Goal: Information Seeking & Learning: Learn about a topic

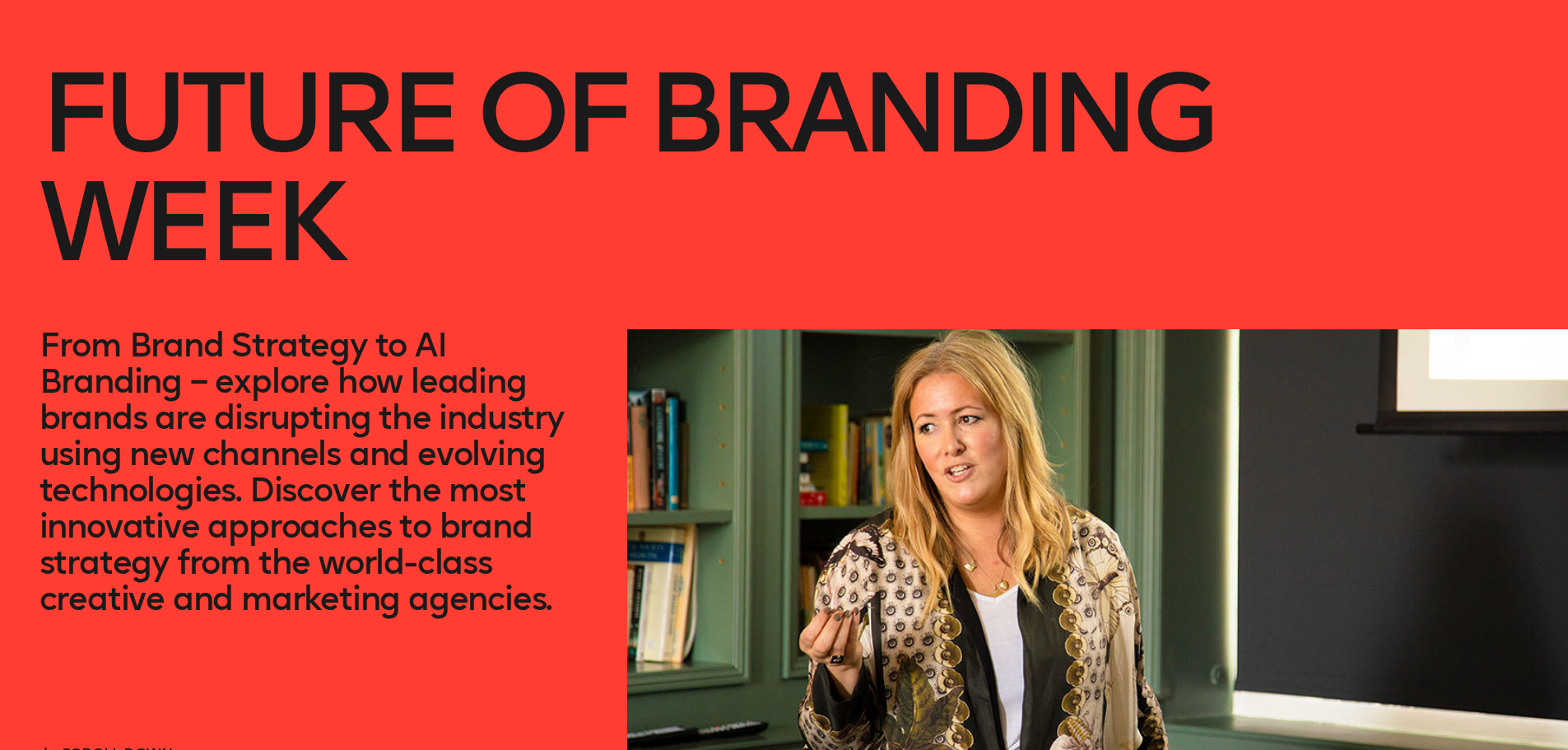
scroll to position [165, 0]
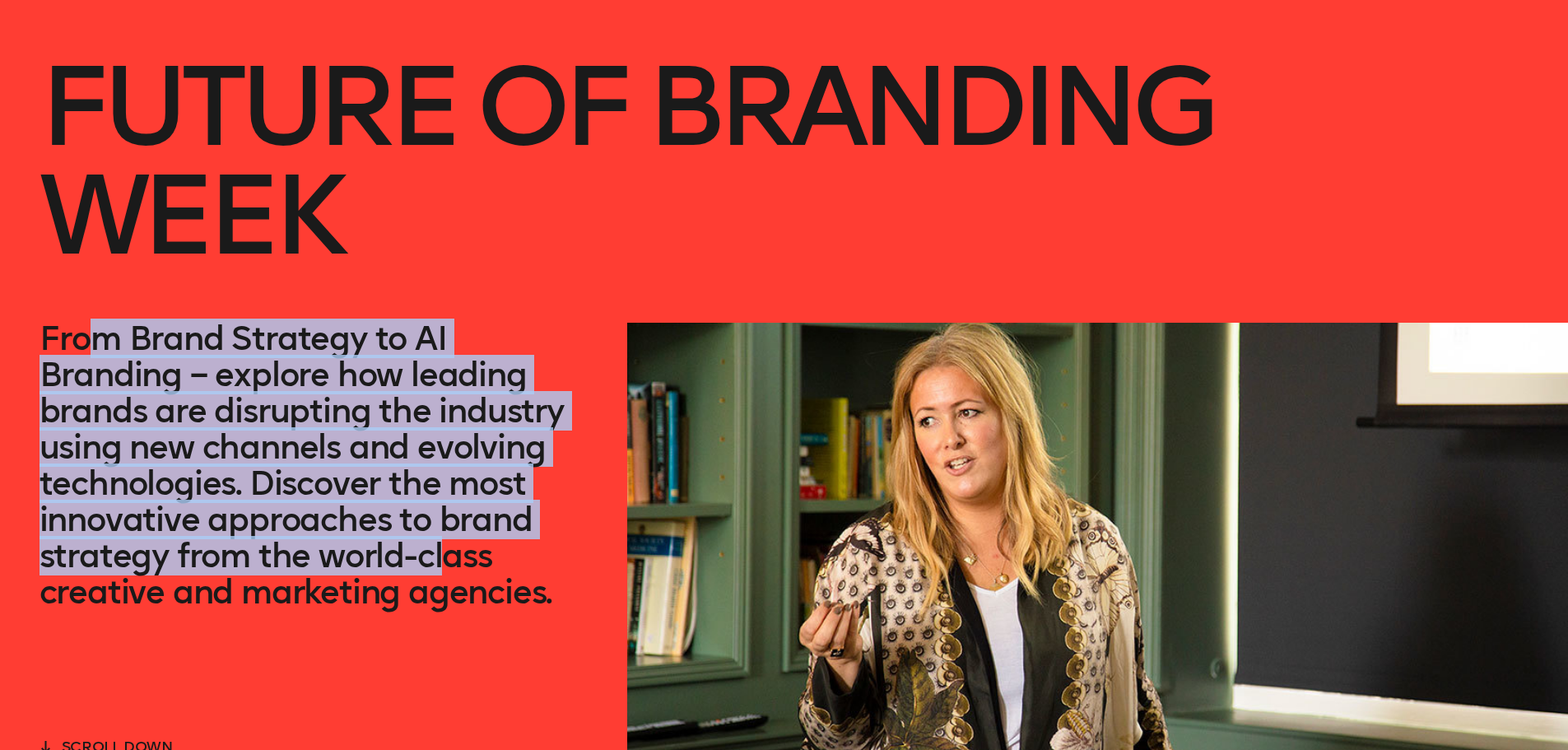
drag, startPoint x: 153, startPoint y: 340, endPoint x: 444, endPoint y: 540, distance: 353.1
click at [444, 540] on p "From Brand Strategy to AI Branding – explore how leading brands are disrupting …" at bounding box center [314, 465] width 549 height 290
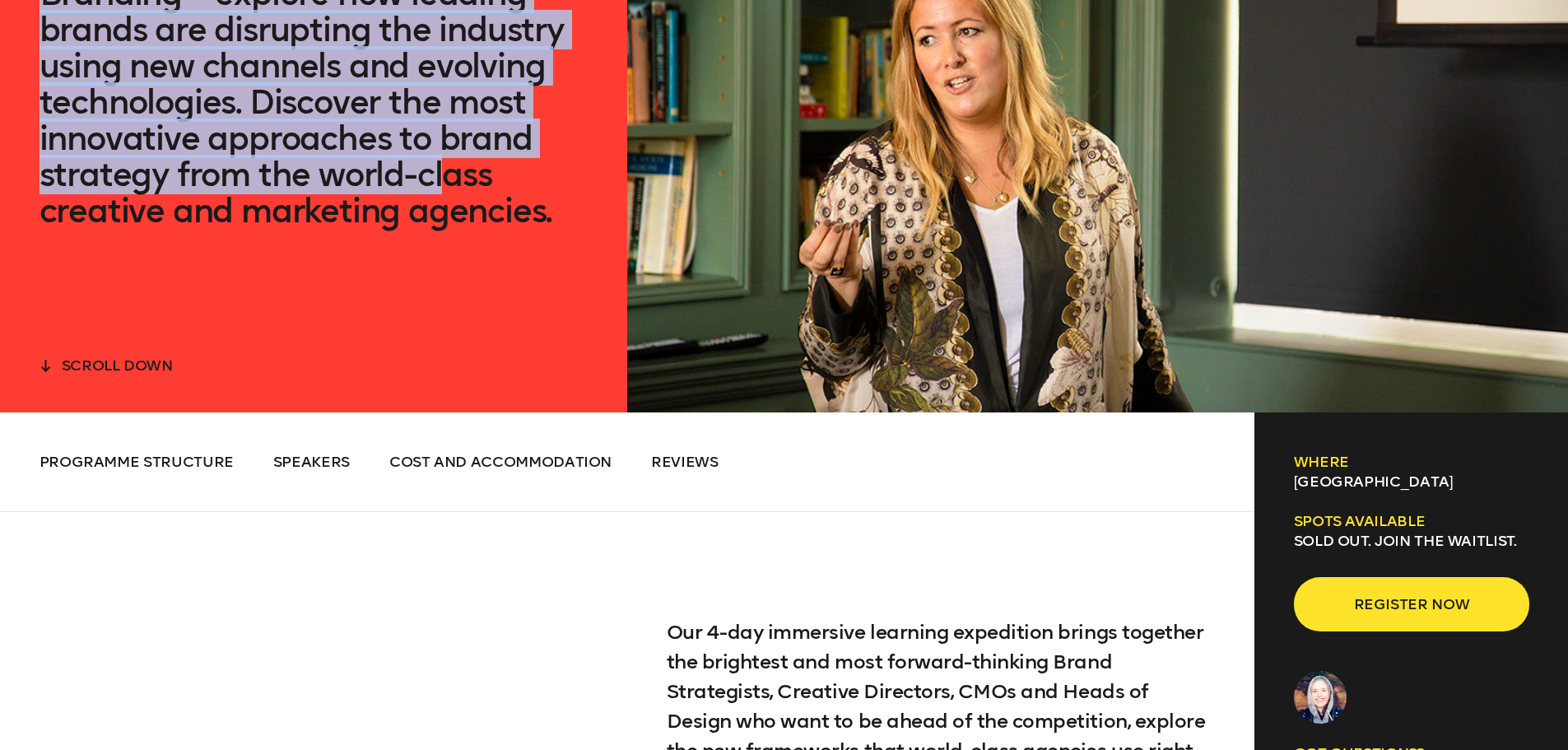
scroll to position [823, 0]
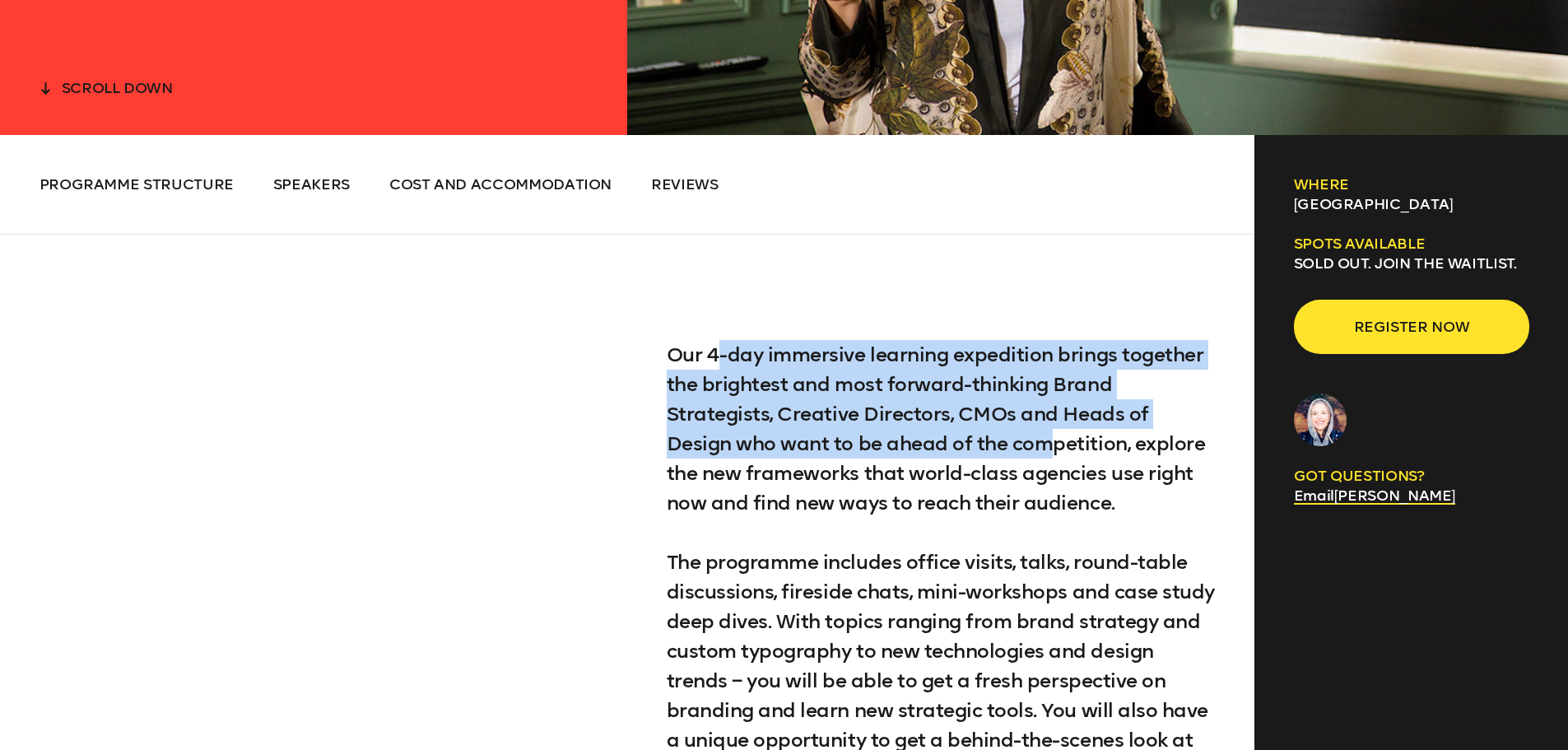
drag, startPoint x: 718, startPoint y: 361, endPoint x: 1066, endPoint y: 464, distance: 362.9
click at [1060, 435] on p "Our 4-day immersive learning expedition brings together the brightest and most …" at bounding box center [941, 429] width 549 height 178
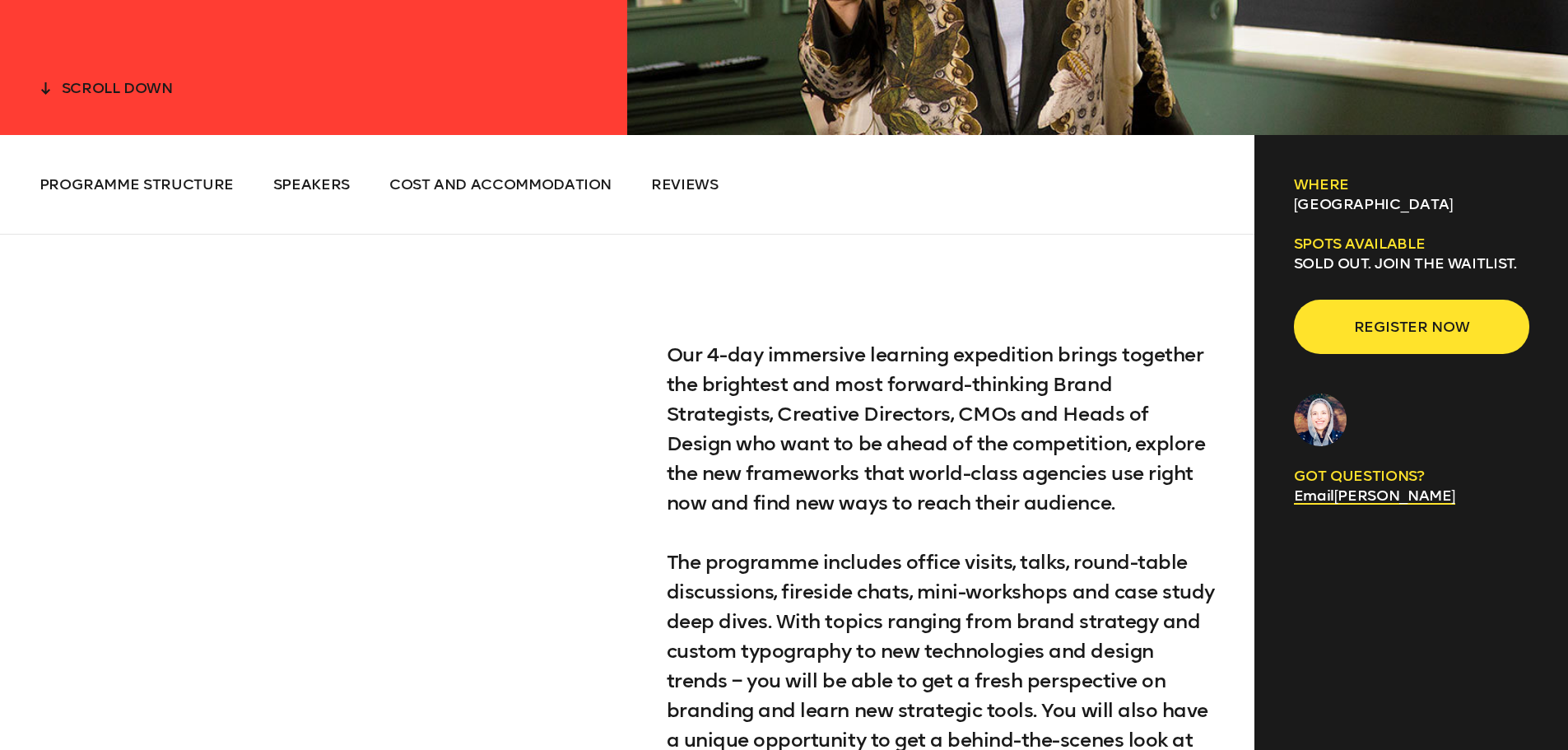
click at [1066, 464] on p "Our 4-day immersive learning expedition brings together the brightest and most …" at bounding box center [941, 429] width 549 height 178
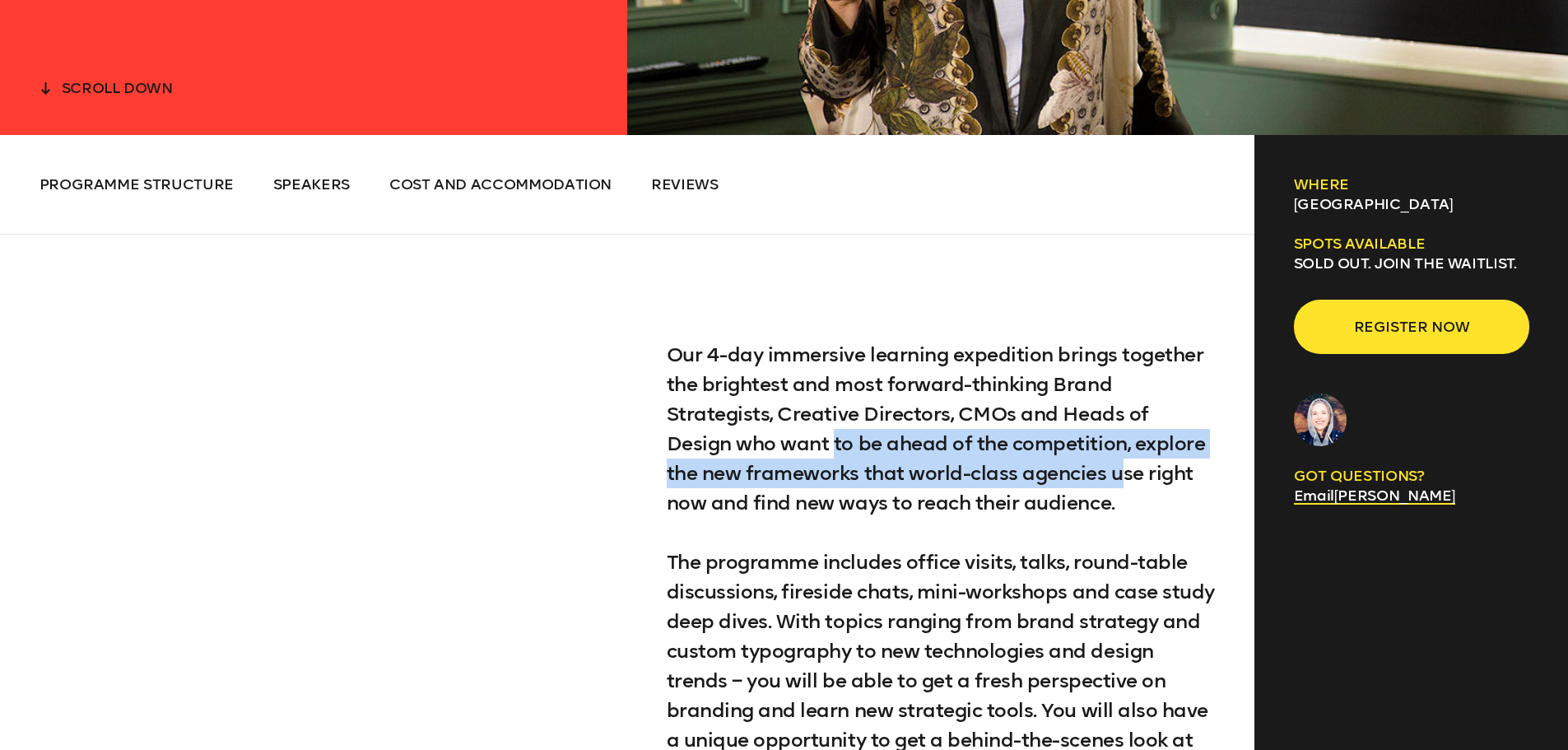
drag, startPoint x: 832, startPoint y: 449, endPoint x: 944, endPoint y: 644, distance: 224.9
click at [1124, 479] on p "Our 4-day immersive learning expedition brings together the brightest and most …" at bounding box center [941, 429] width 549 height 178
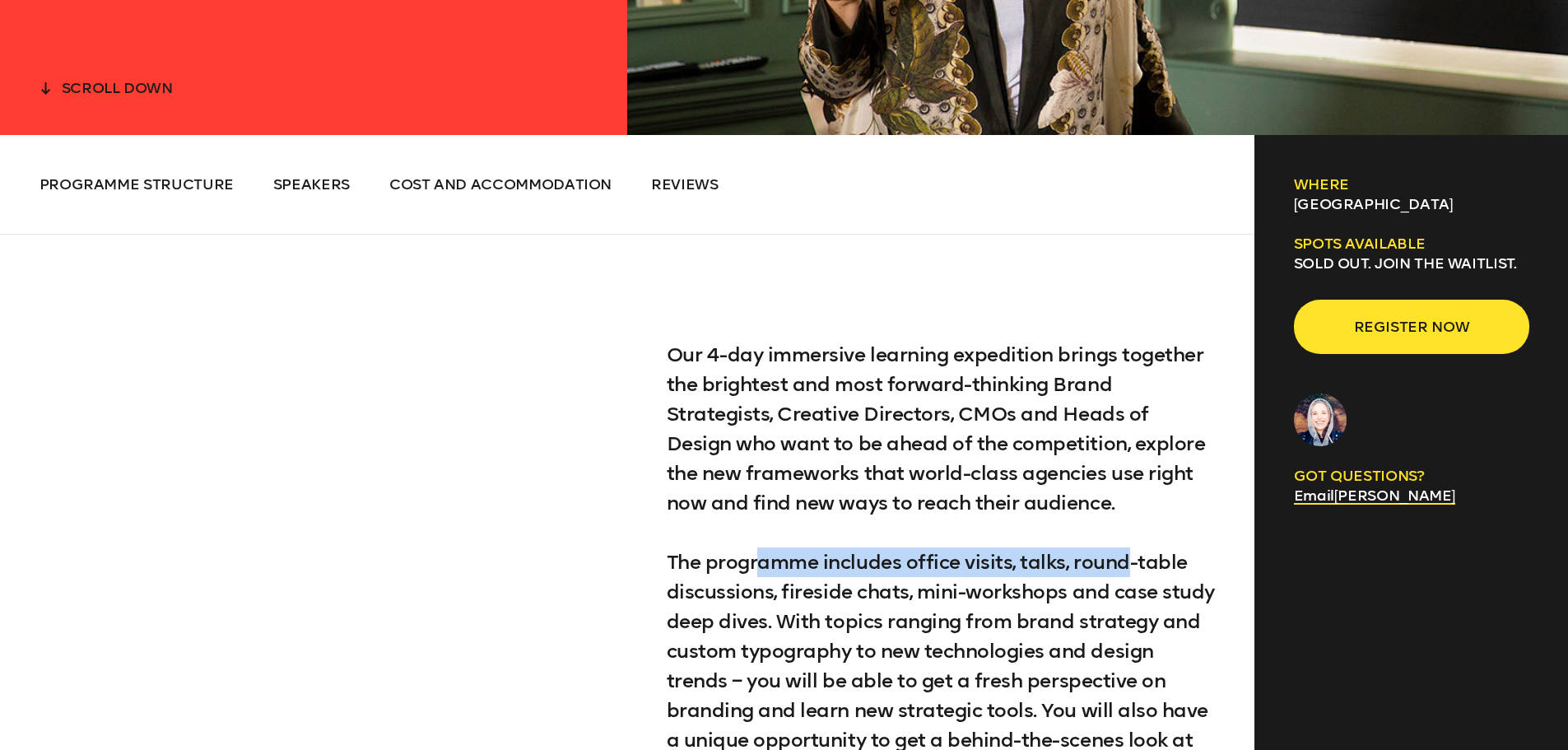
drag, startPoint x: 918, startPoint y: 566, endPoint x: 1034, endPoint y: 574, distance: 116.3
click at [1122, 565] on p "The programme includes office visits, talks, round-table discussions, fireside …" at bounding box center [941, 696] width 549 height 296
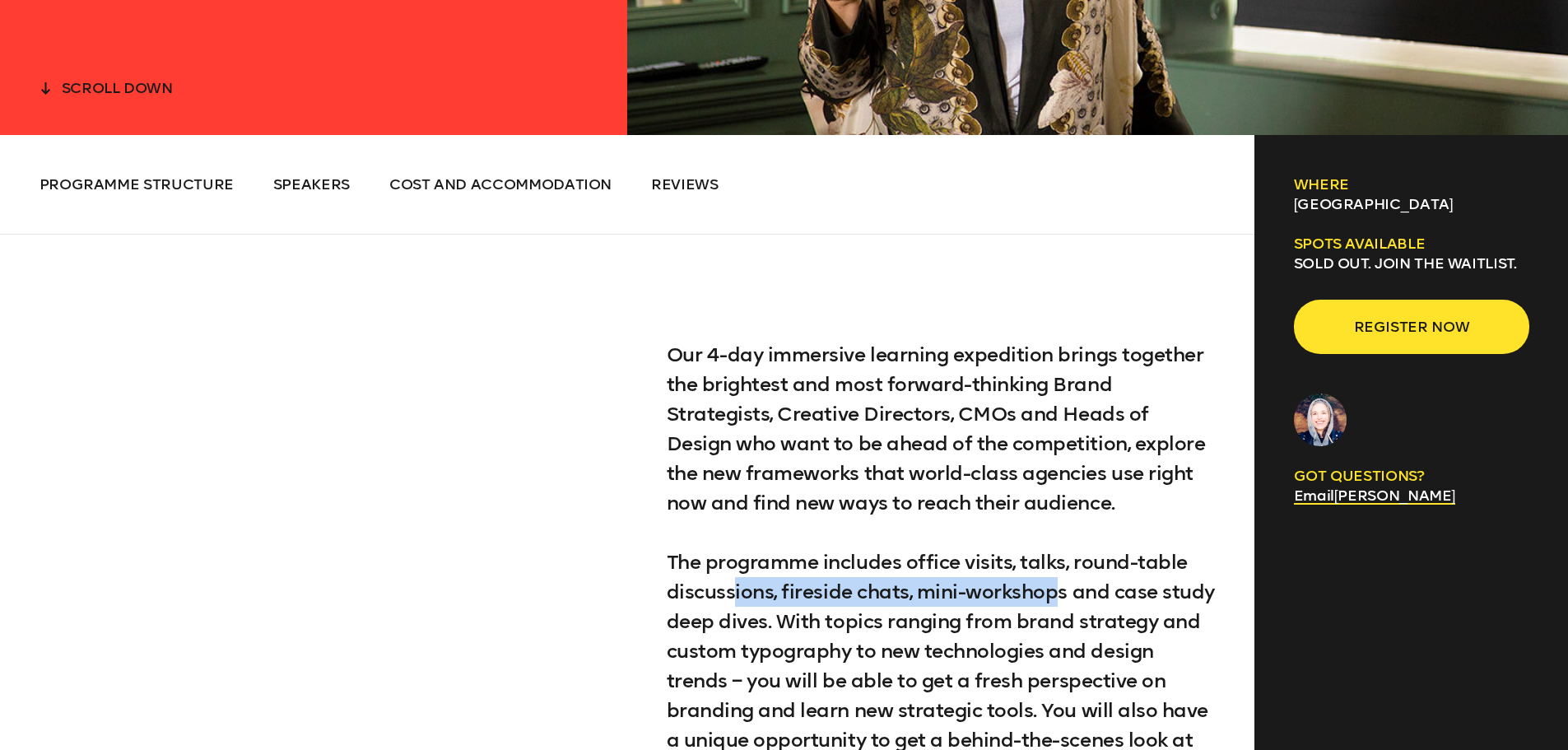
drag, startPoint x: 733, startPoint y: 591, endPoint x: 1079, endPoint y: 585, distance: 346.1
click at [1054, 589] on p "The programme includes office visits, talks, round-table discussions, fireside …" at bounding box center [941, 696] width 549 height 296
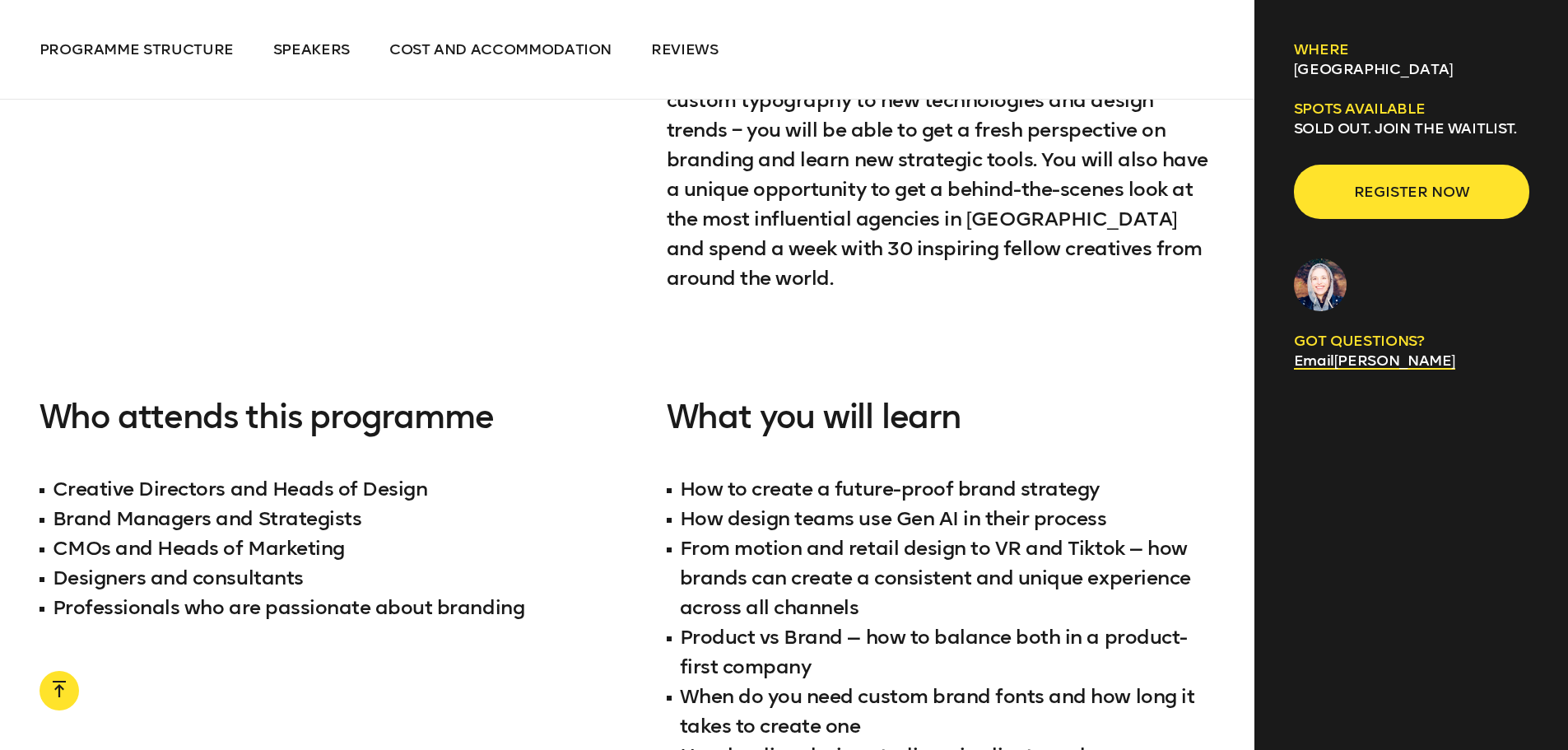
scroll to position [1399, 0]
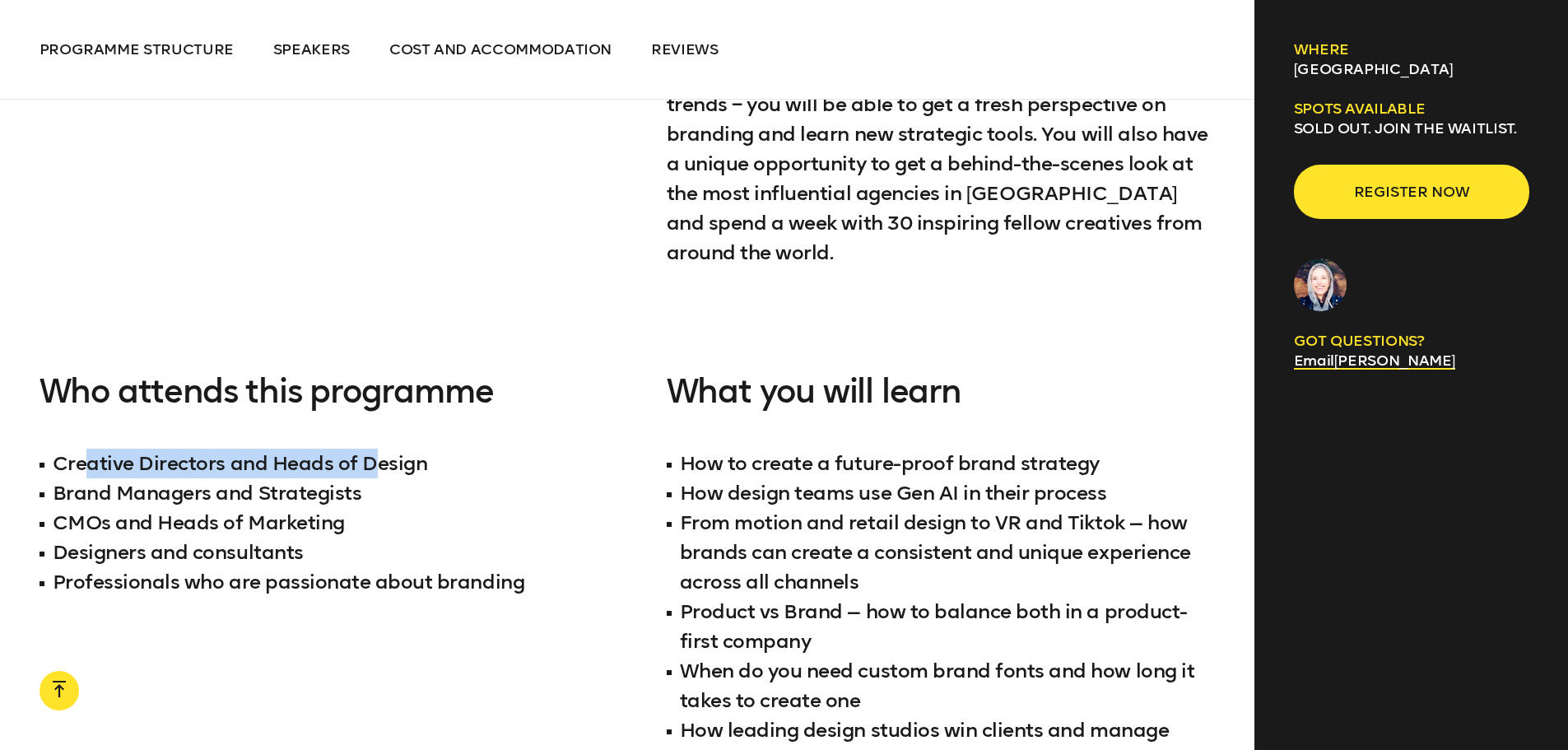
drag, startPoint x: 86, startPoint y: 439, endPoint x: 377, endPoint y: 445, distance: 291.1
click at [377, 449] on li "Creative Directors and Heads of Design" at bounding box center [314, 464] width 549 height 30
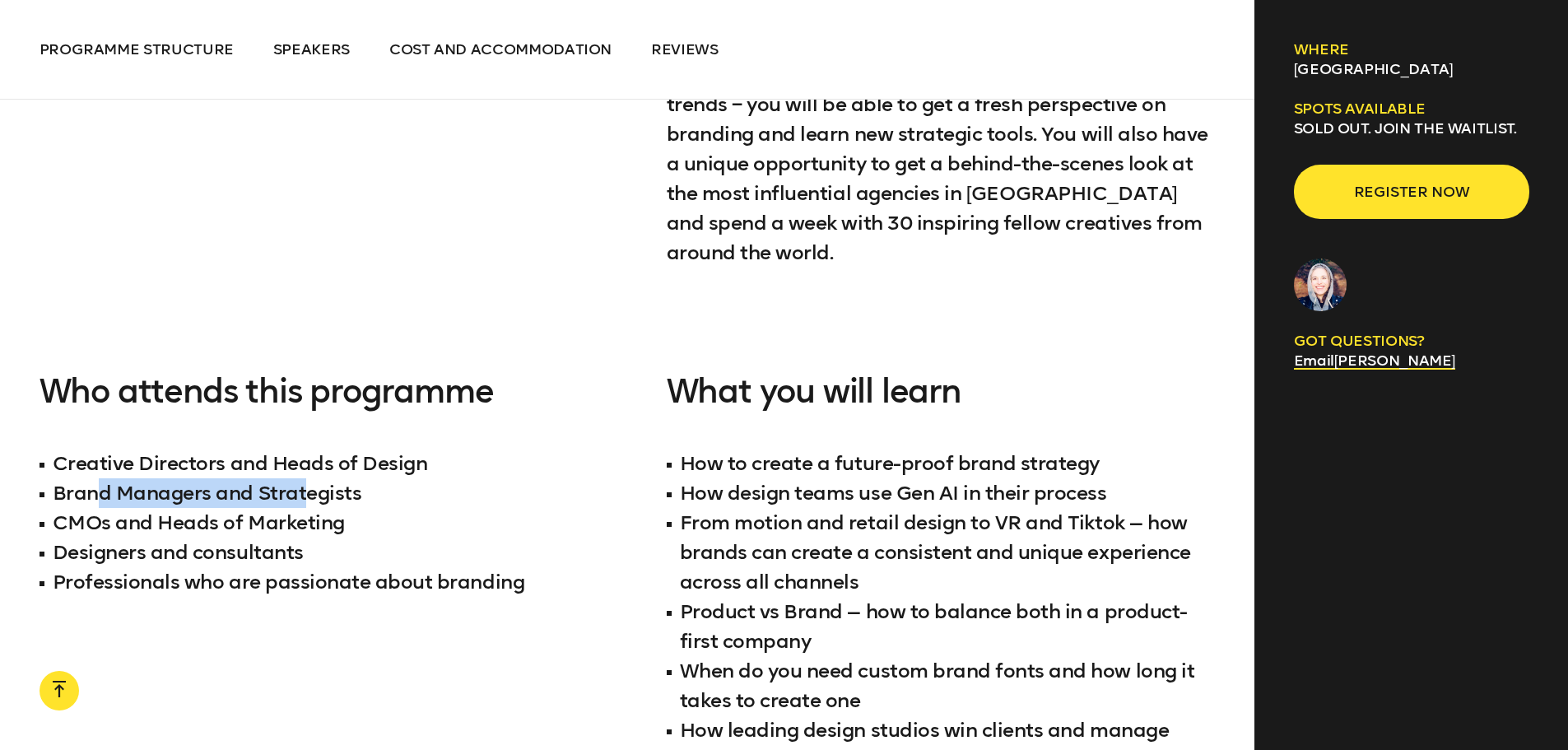
drag, startPoint x: 111, startPoint y: 461, endPoint x: 305, endPoint y: 452, distance: 194.2
click at [305, 478] on li "Brand Managers and Strategists" at bounding box center [314, 493] width 549 height 30
drag, startPoint x: 86, startPoint y: 499, endPoint x: 257, endPoint y: 500, distance: 171.0
click at [257, 508] on li "CMOs and Heads of Marketing" at bounding box center [314, 523] width 549 height 30
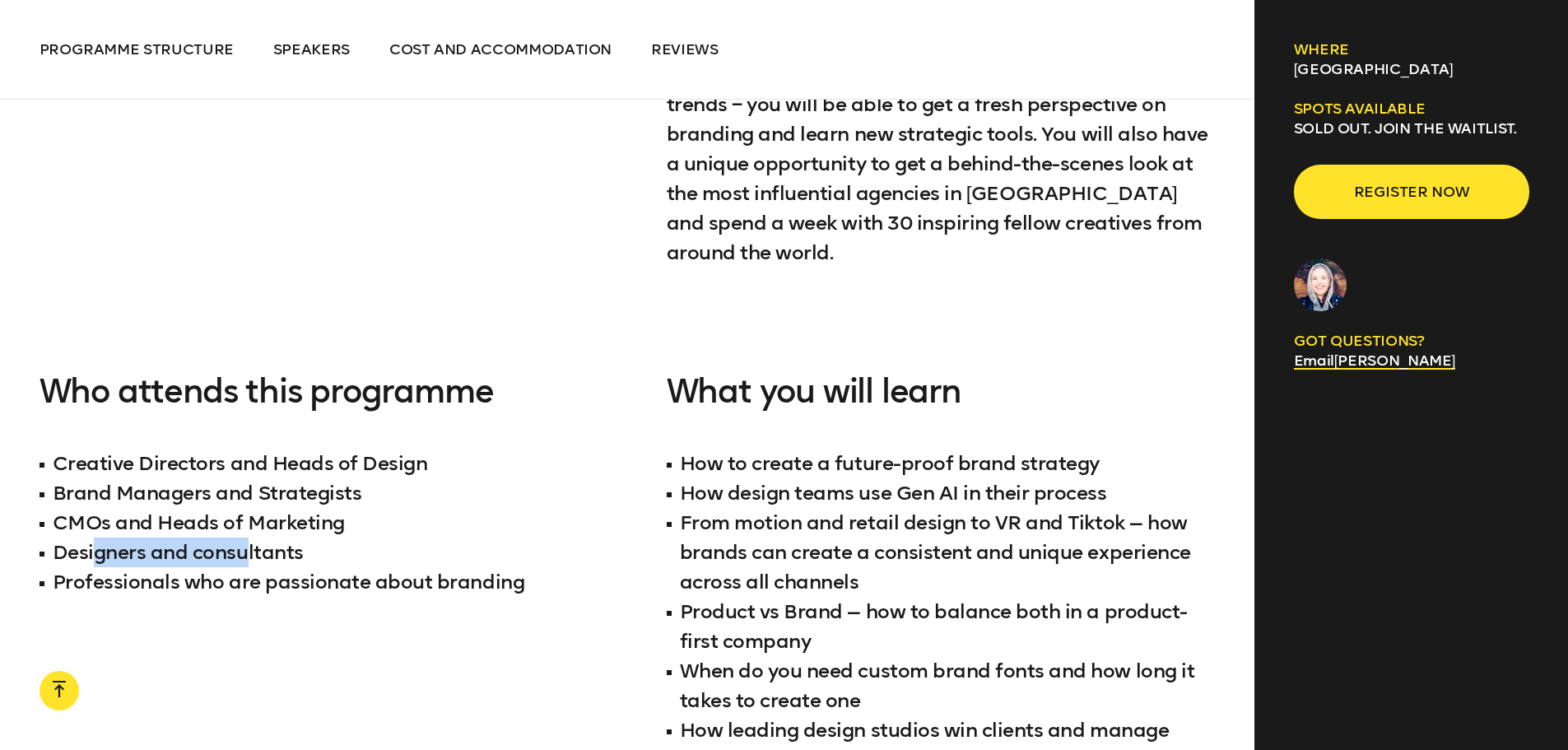
drag, startPoint x: 95, startPoint y: 530, endPoint x: 251, endPoint y: 529, distance: 156.0
click at [251, 538] on li "Designers and consultants" at bounding box center [314, 553] width 549 height 30
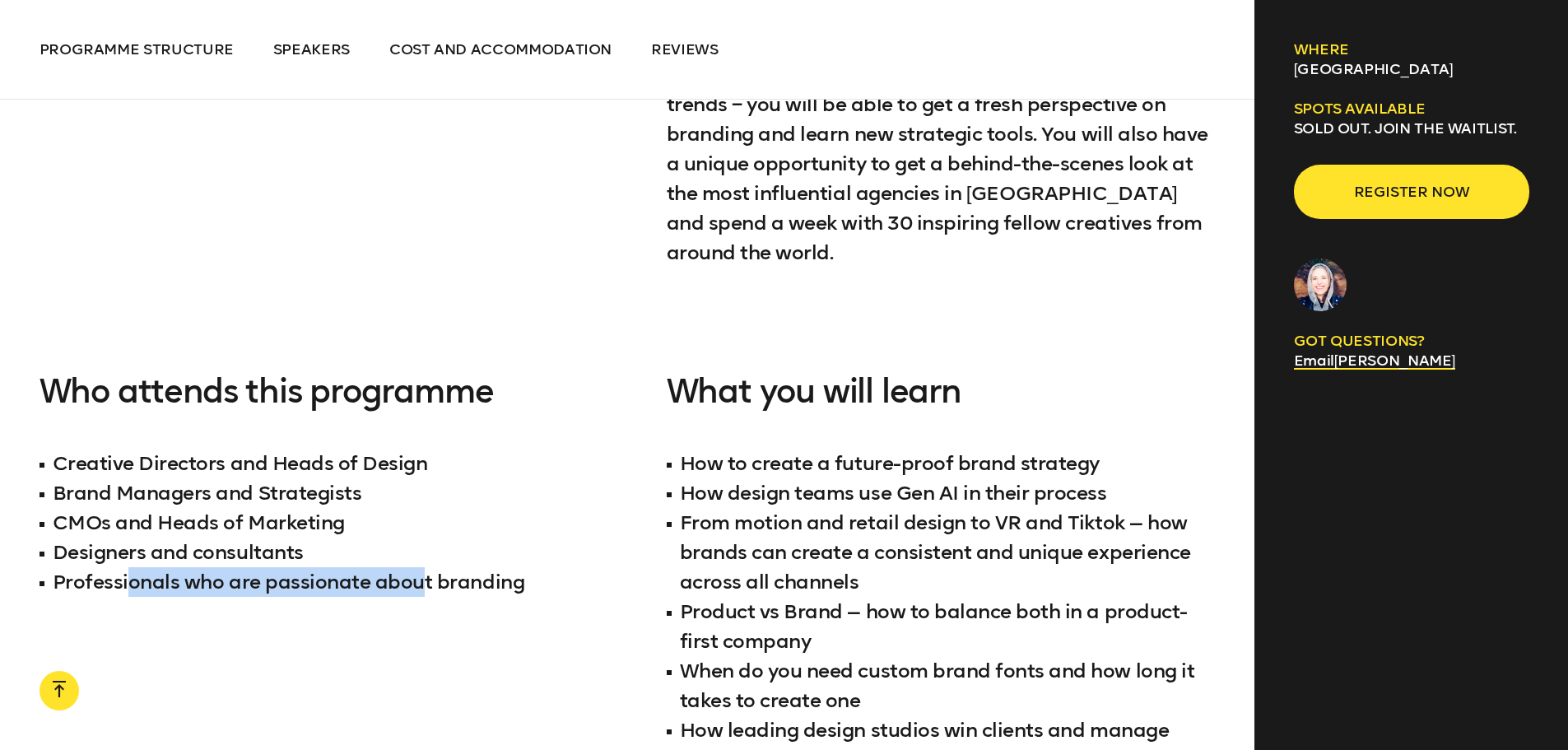
drag, startPoint x: 292, startPoint y: 568, endPoint x: 469, endPoint y: 564, distance: 177.0
click at [439, 570] on div "Who attends this programme Creative Directors and Heads of Design Brand Manager…" at bounding box center [314, 656] width 549 height 566
click at [485, 567] on li "Professionals who are passionate about branding" at bounding box center [314, 582] width 549 height 30
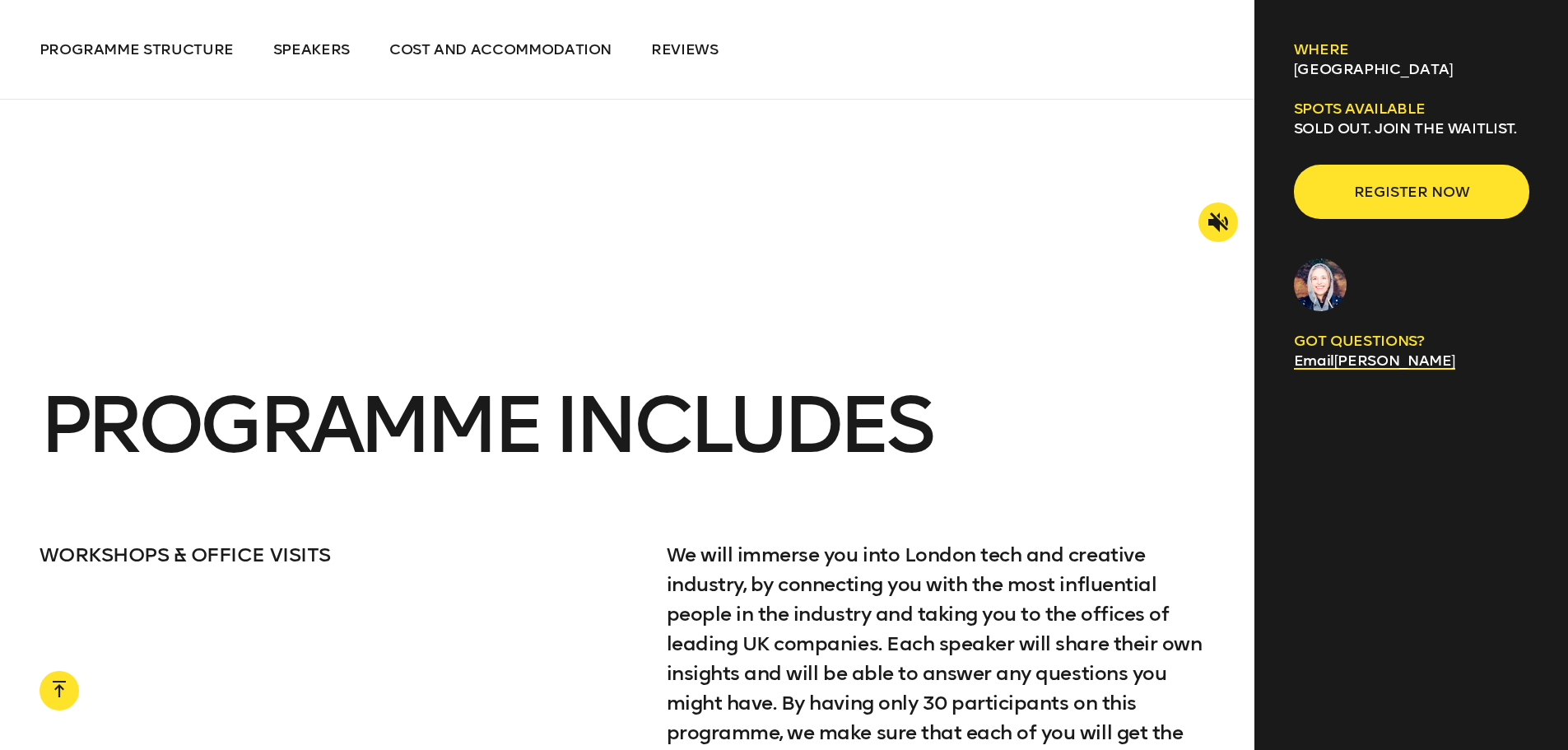
scroll to position [2881, 0]
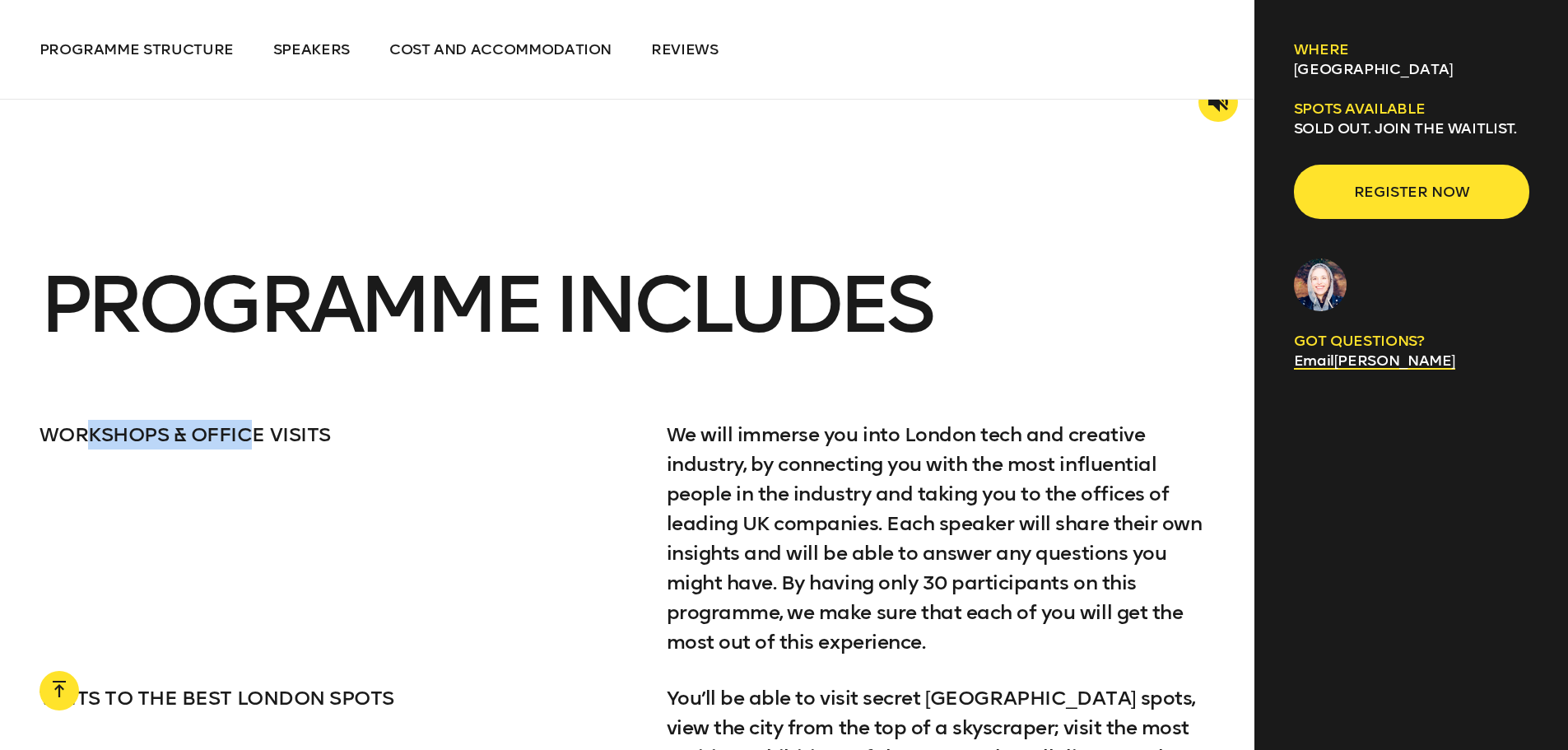
drag, startPoint x: 92, startPoint y: 406, endPoint x: 279, endPoint y: 424, distance: 187.9
click at [261, 422] on p "WORKSHOPS & OFFICE VISITS" at bounding box center [333, 435] width 588 height 30
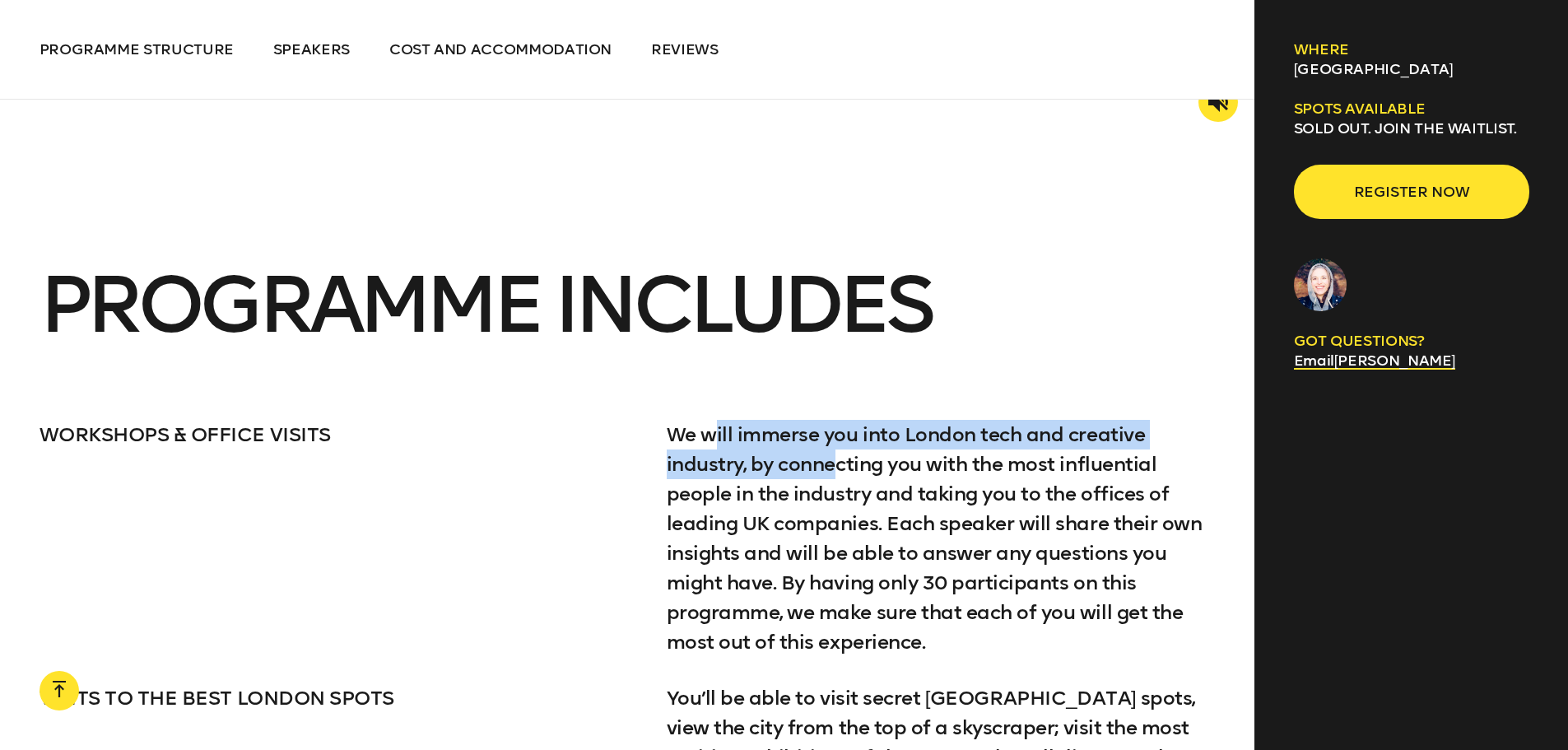
drag, startPoint x: 712, startPoint y: 423, endPoint x: 836, endPoint y: 440, distance: 125.2
click at [836, 440] on p "We will immerse you into London tech and creative industry, by connecting you w…" at bounding box center [941, 538] width 549 height 237
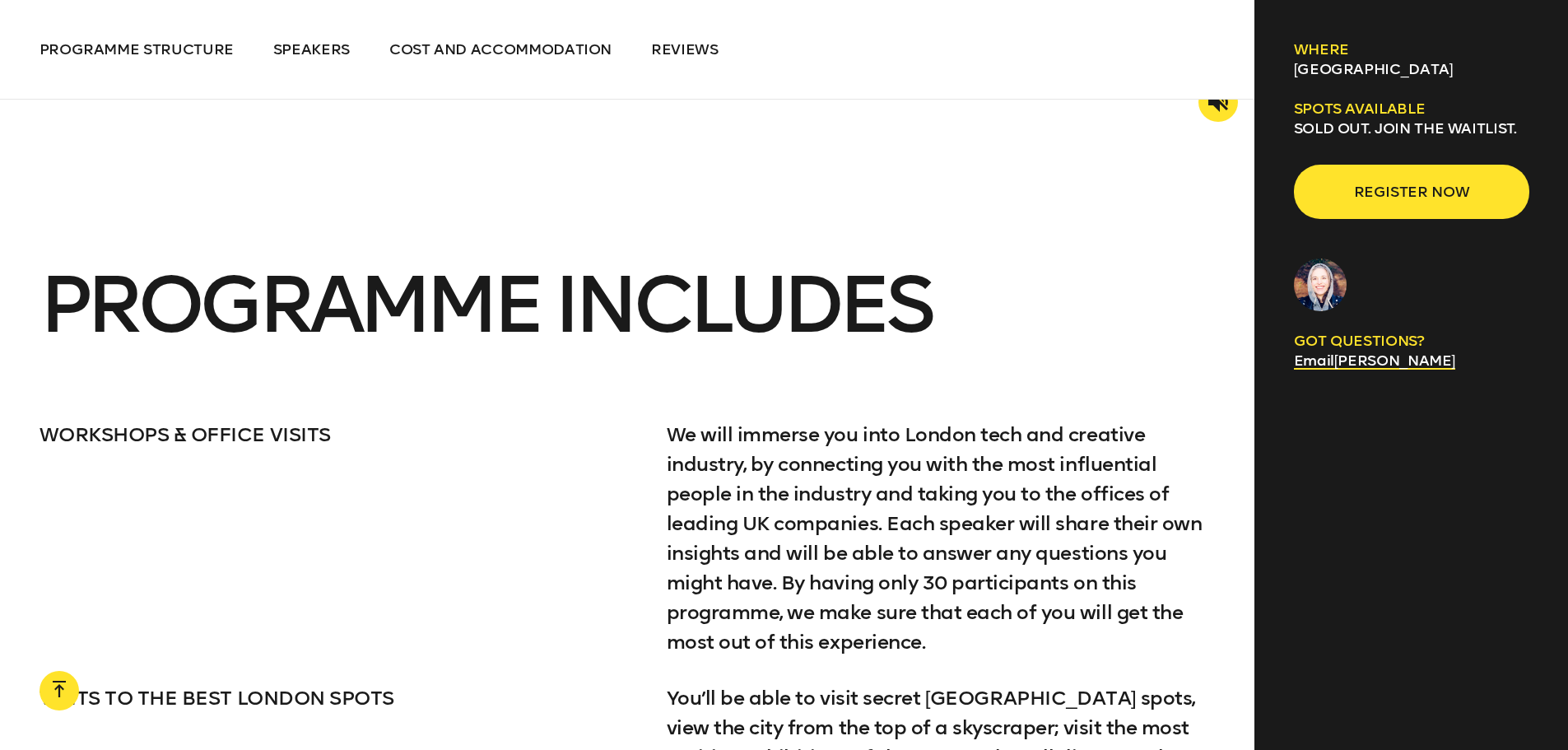
click at [877, 525] on p "We will immerse you into London tech and creative industry, by connecting you w…" at bounding box center [941, 538] width 549 height 237
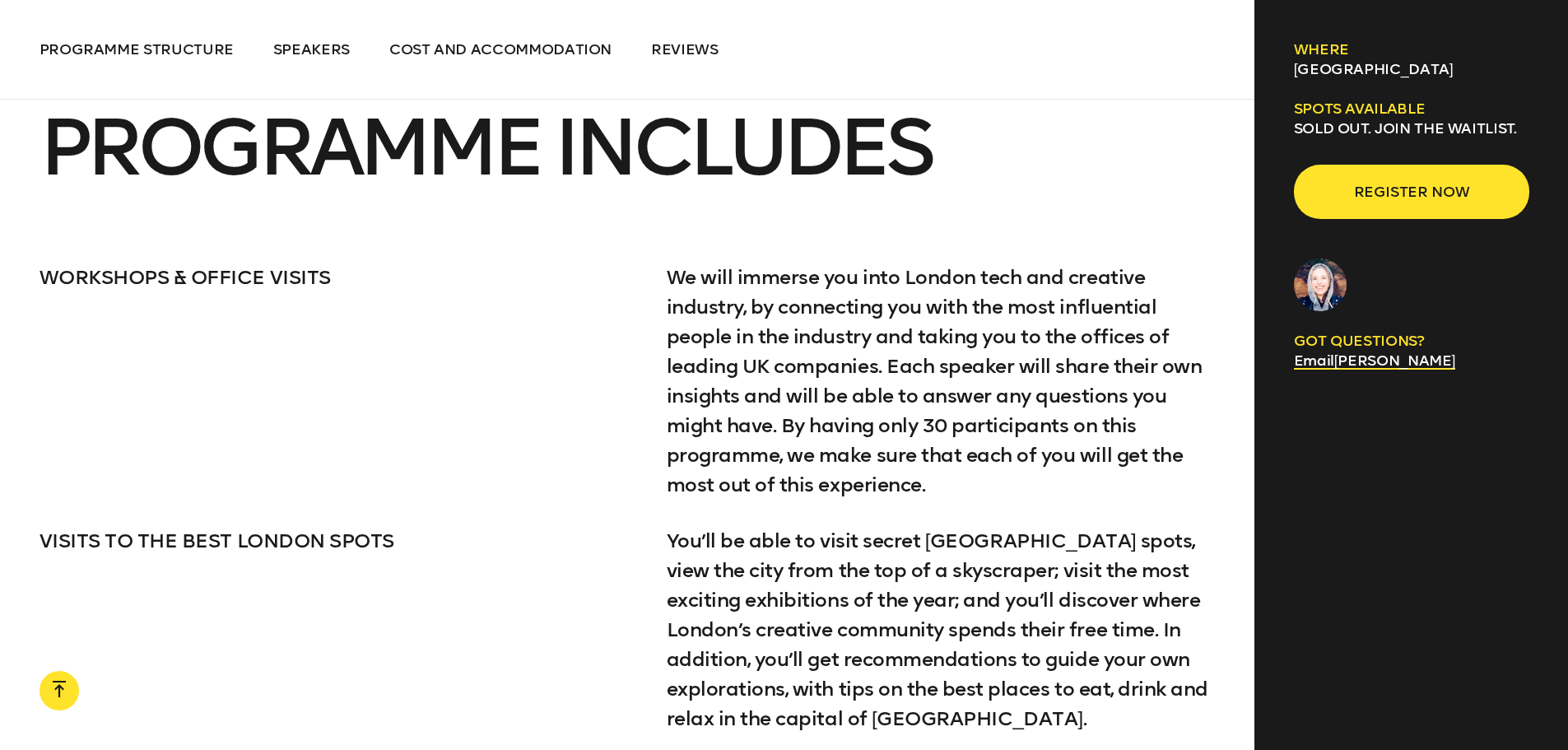
scroll to position [3127, 0]
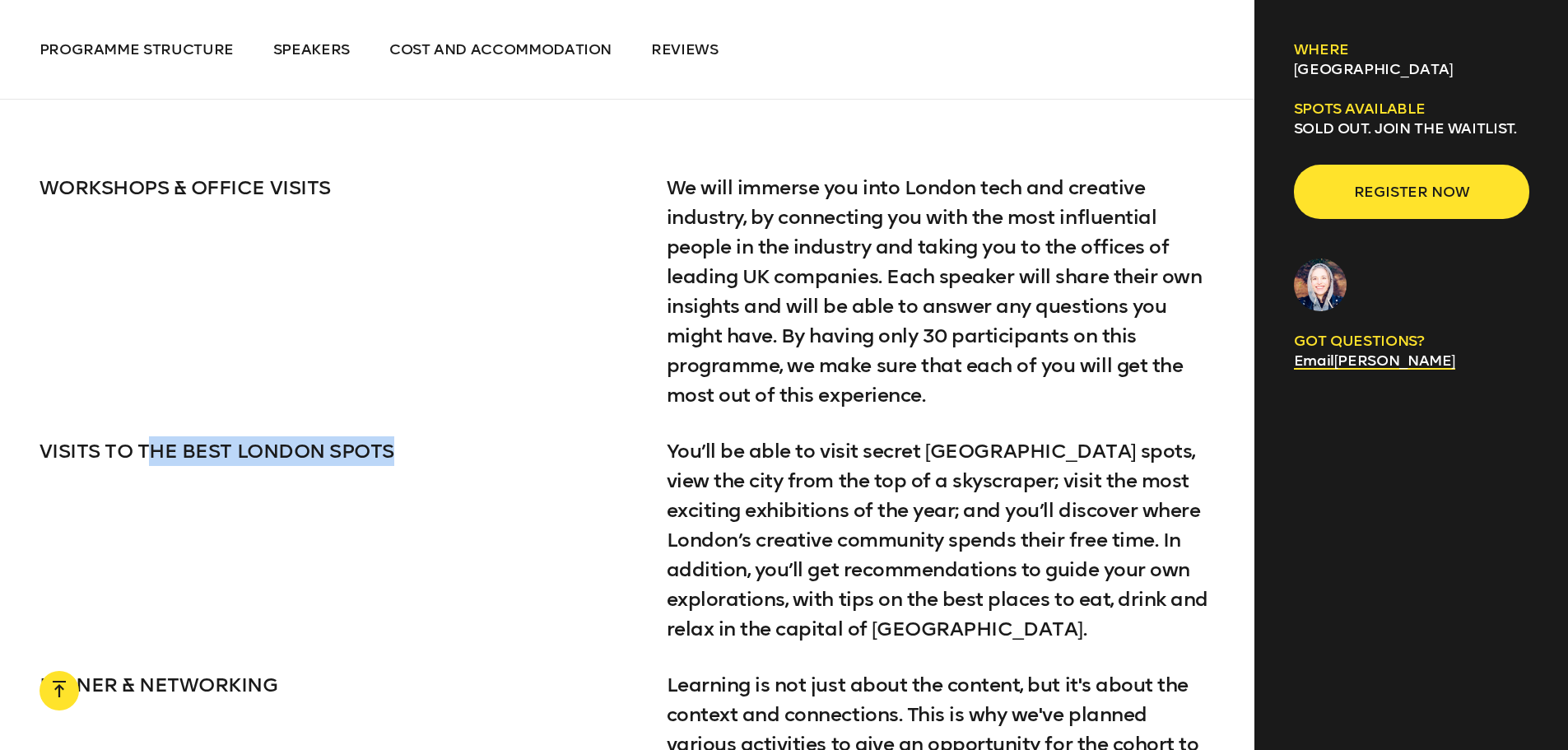
drag, startPoint x: 157, startPoint y: 430, endPoint x: 577, endPoint y: 449, distance: 420.4
click at [414, 440] on p "VISITS TO THE BEST LONDON SPOTS" at bounding box center [333, 451] width 588 height 30
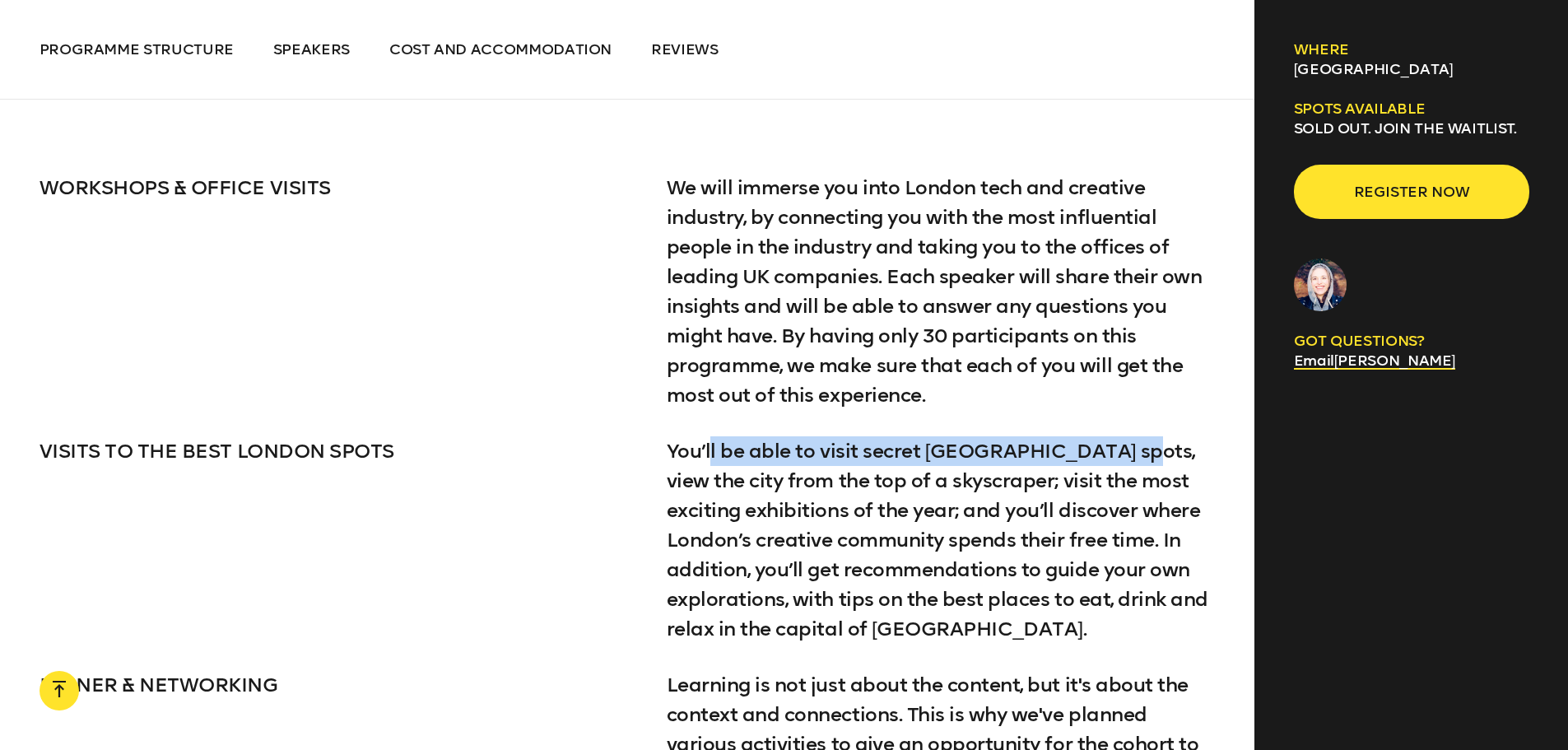
drag, startPoint x: 710, startPoint y: 431, endPoint x: 1111, endPoint y: 423, distance: 401.1
click at [1111, 436] on p "You’ll be able to visit secret [GEOGRAPHIC_DATA] spots, view the city from the …" at bounding box center [941, 539] width 549 height 207
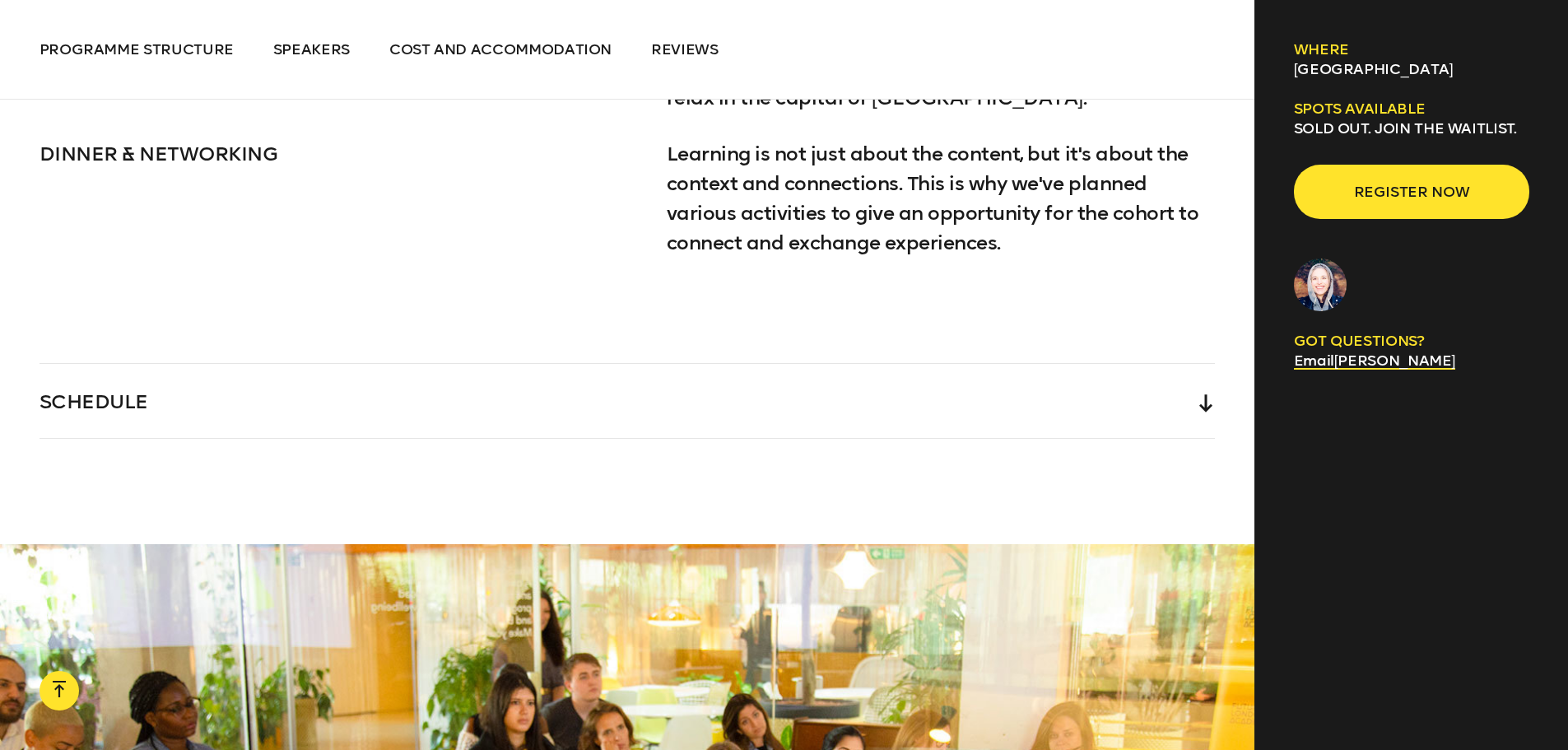
scroll to position [3868, 0]
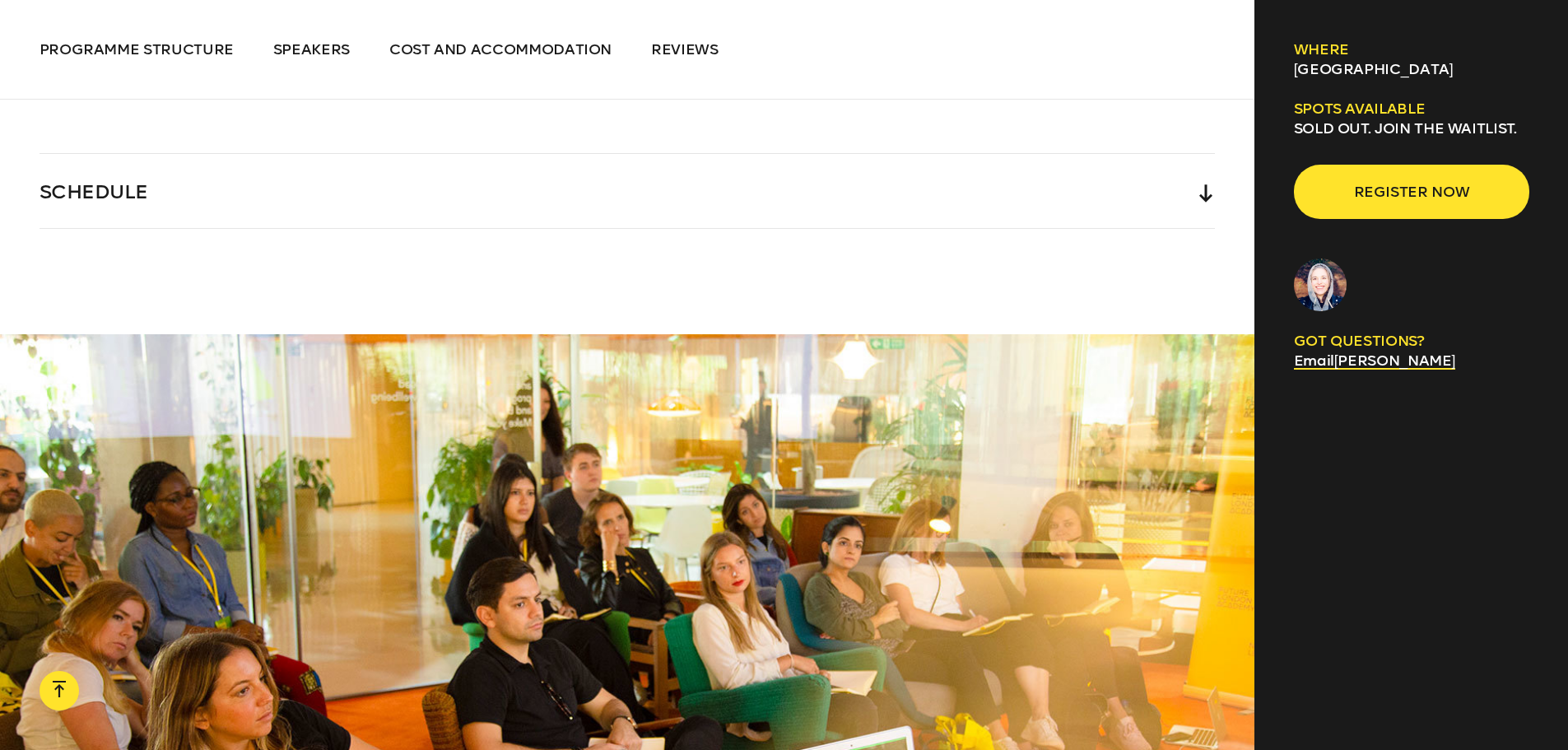
click at [1135, 161] on div "SCHEDULE" at bounding box center [627, 191] width 1176 height 74
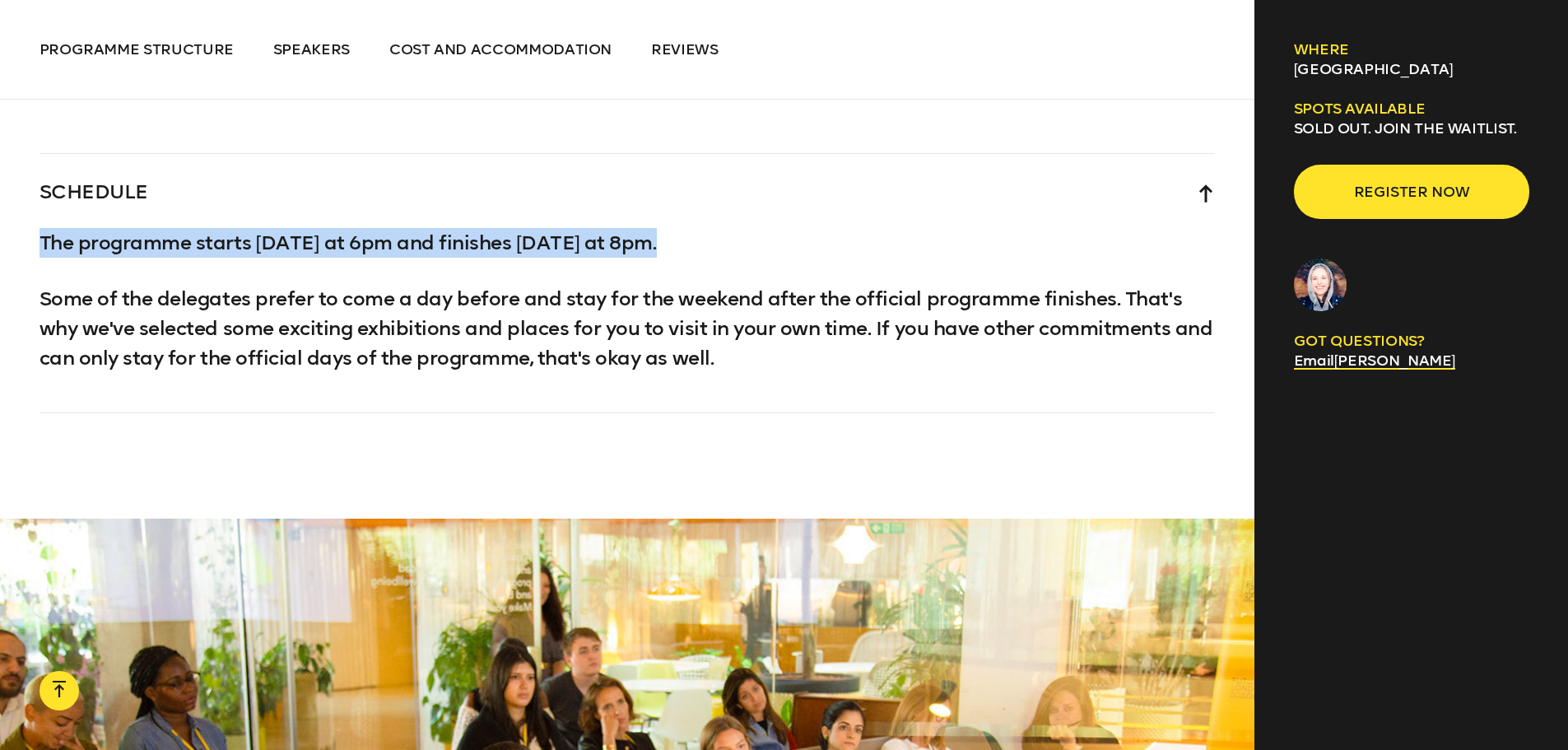
drag, startPoint x: 449, startPoint y: 194, endPoint x: 775, endPoint y: 34, distance: 363.1
click at [667, 206] on div "SCHEDULE The programme starts [DATE] at 6pm and finishes [DATE] at 8pm. Some of…" at bounding box center [627, 283] width 1176 height 260
